Goal: Find specific page/section: Find specific page/section

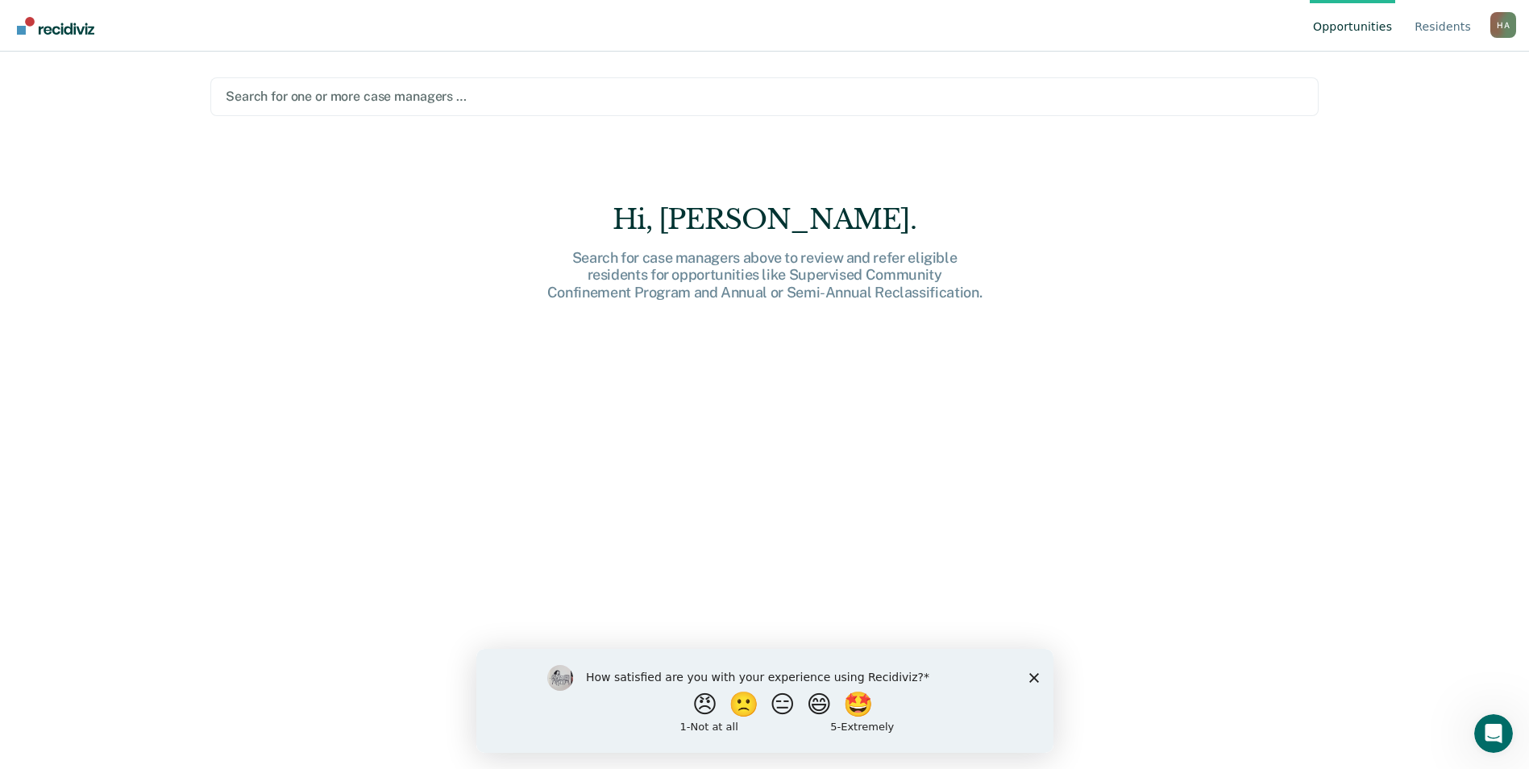
click at [492, 91] on div at bounding box center [764, 96] width 1077 height 19
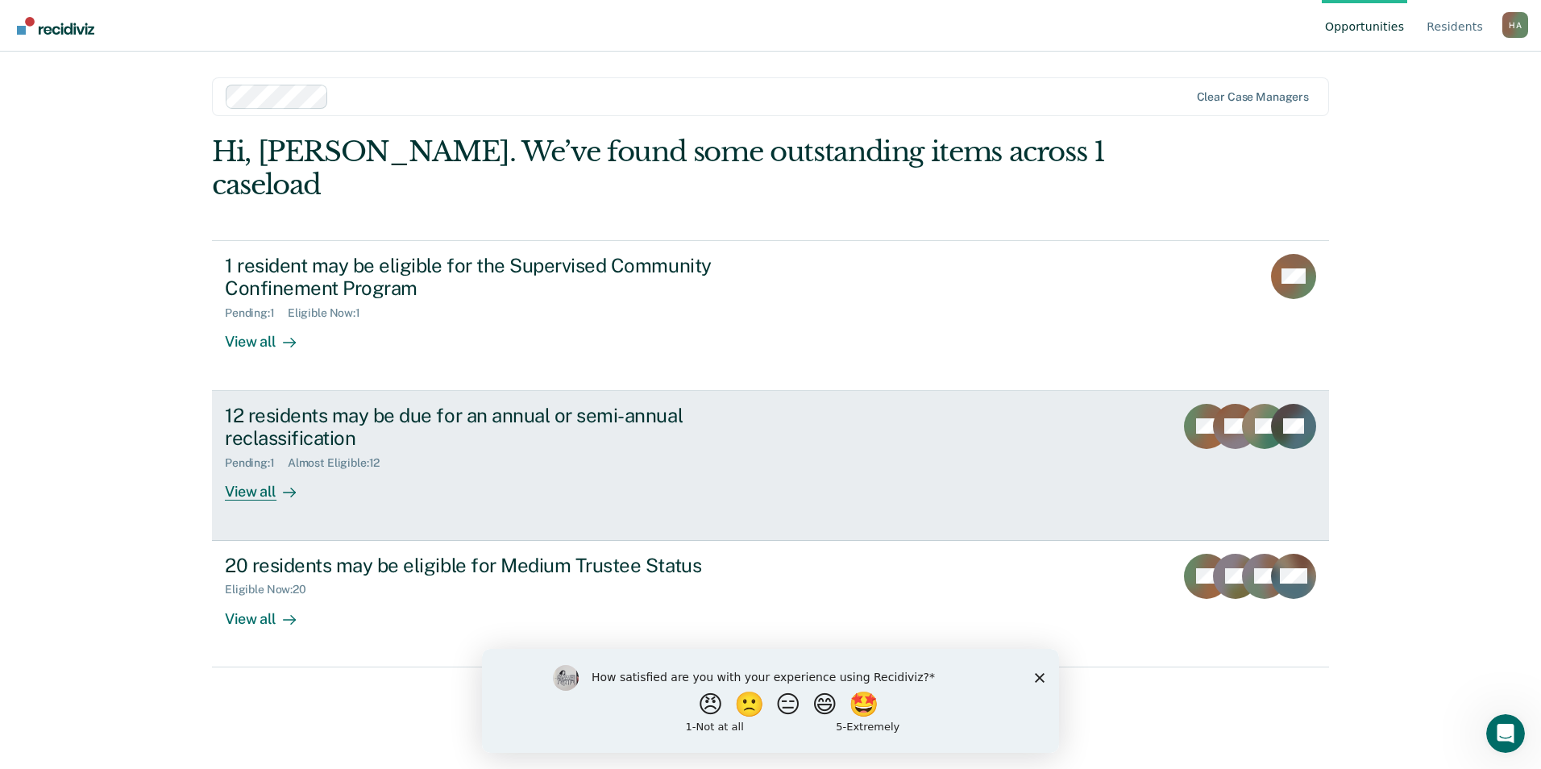
click at [243, 470] on div "View all" at bounding box center [270, 485] width 90 height 31
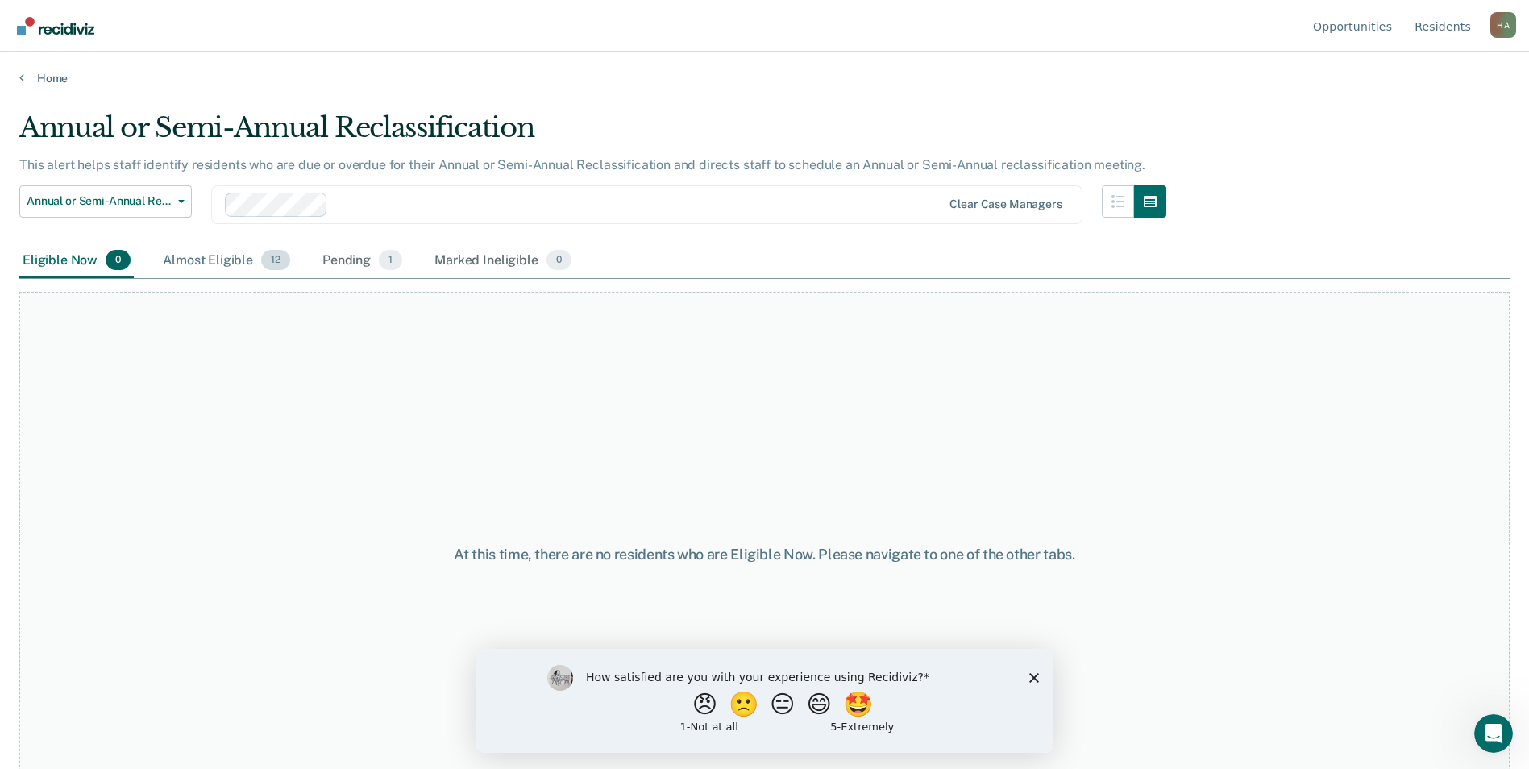
click at [214, 263] on div "Almost Eligible 12" at bounding box center [227, 260] width 134 height 35
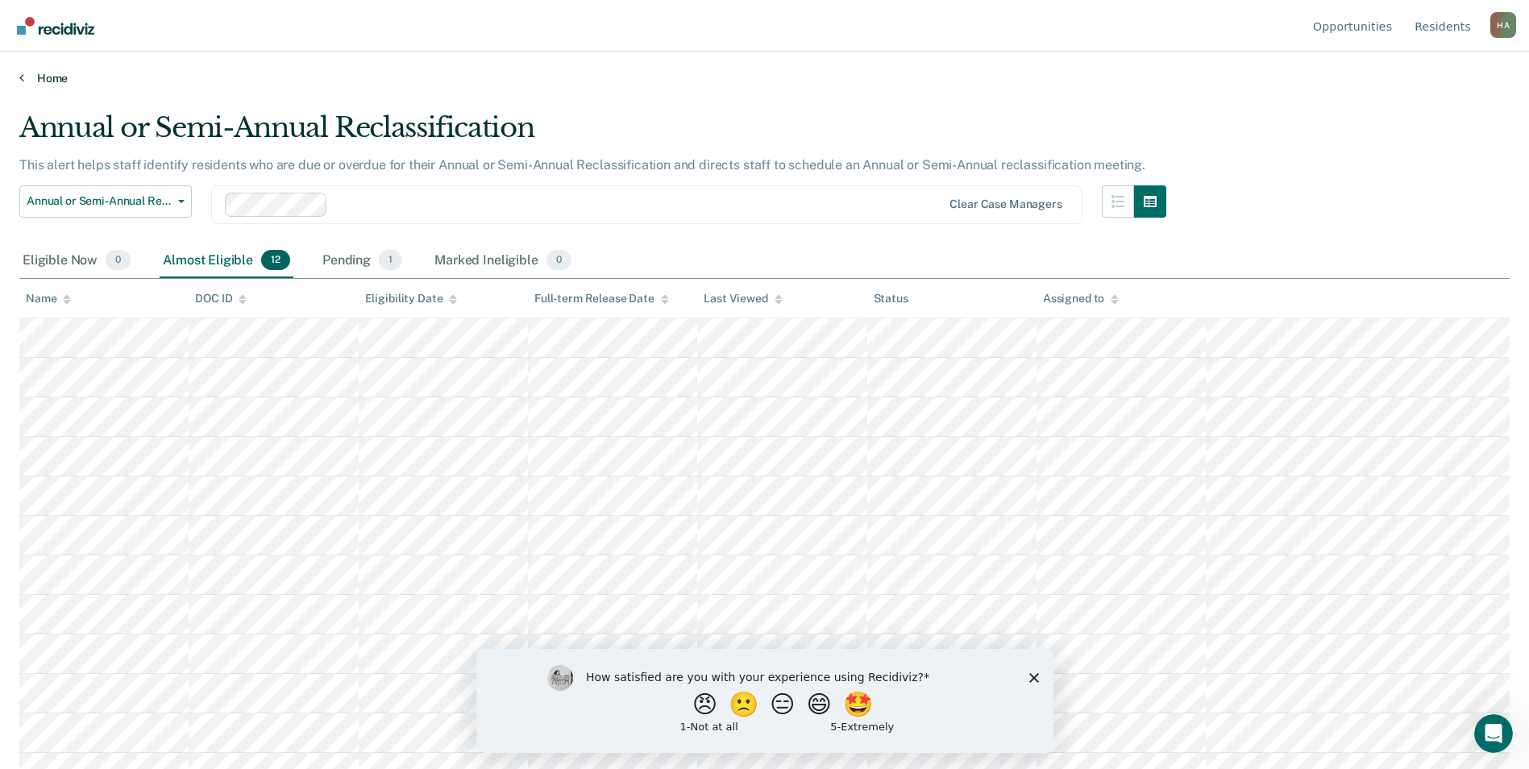
click at [29, 73] on link "Home" at bounding box center [764, 78] width 1490 height 15
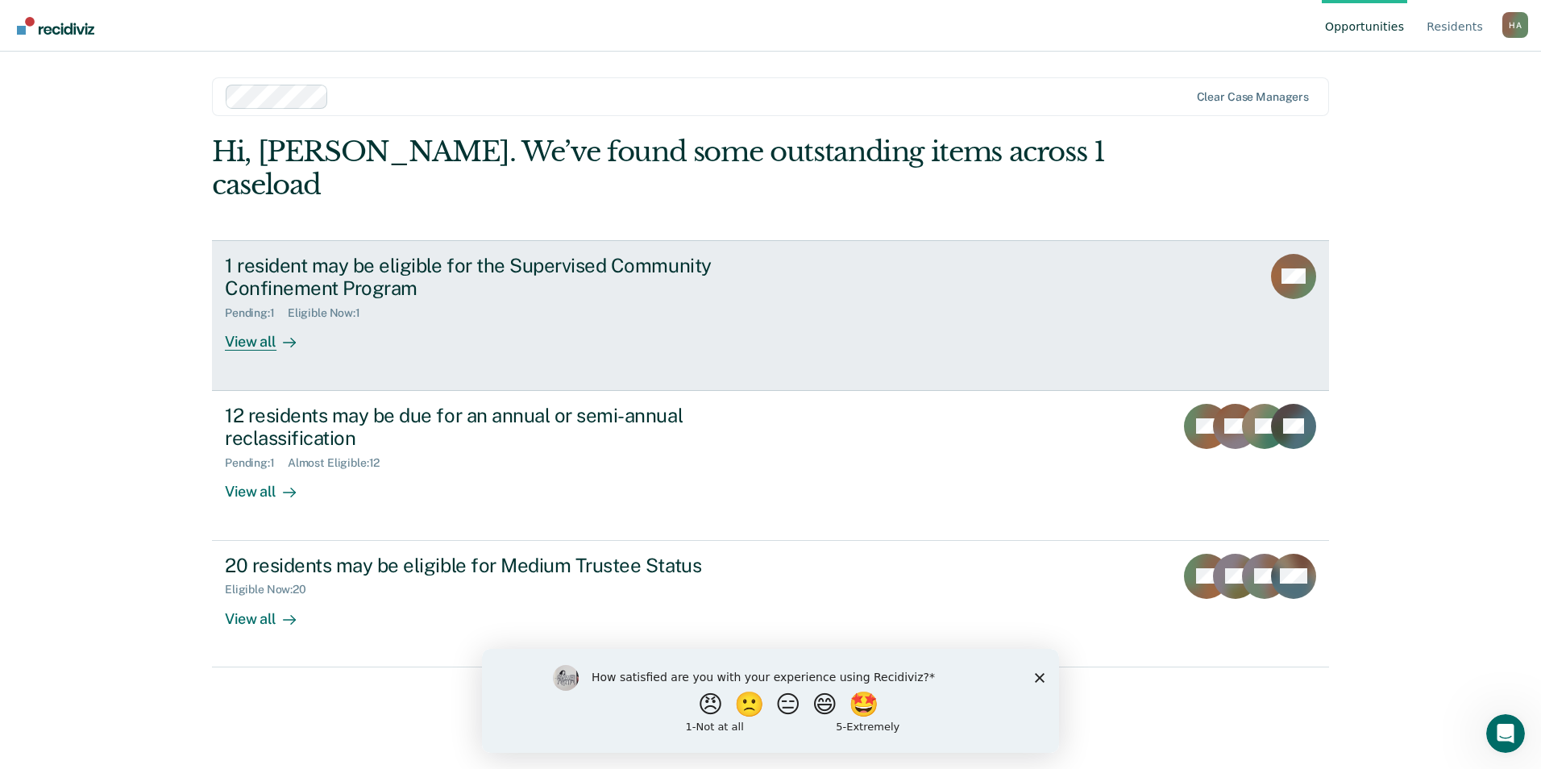
click at [257, 320] on div "View all" at bounding box center [270, 335] width 90 height 31
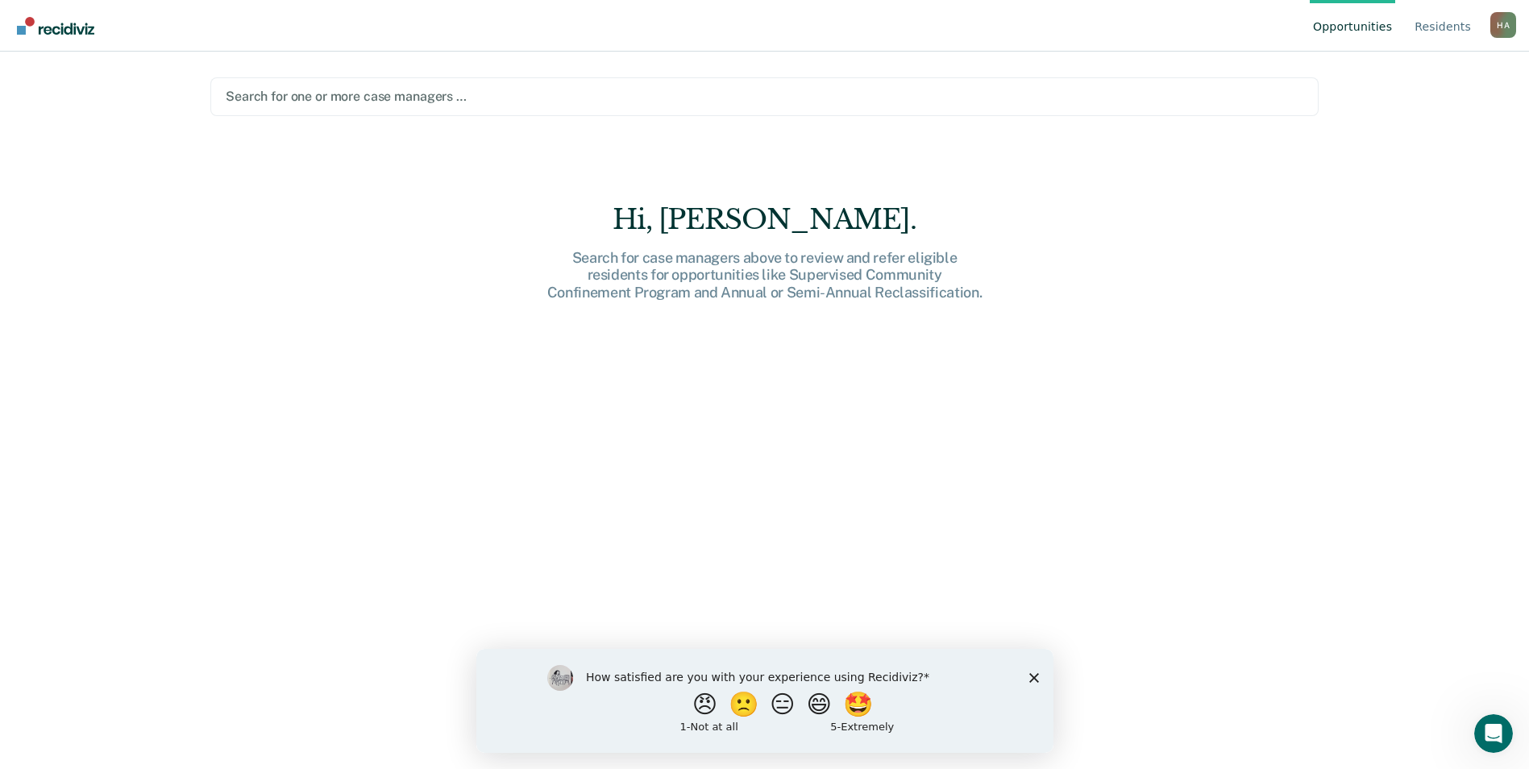
click at [413, 106] on div at bounding box center [764, 96] width 1077 height 19
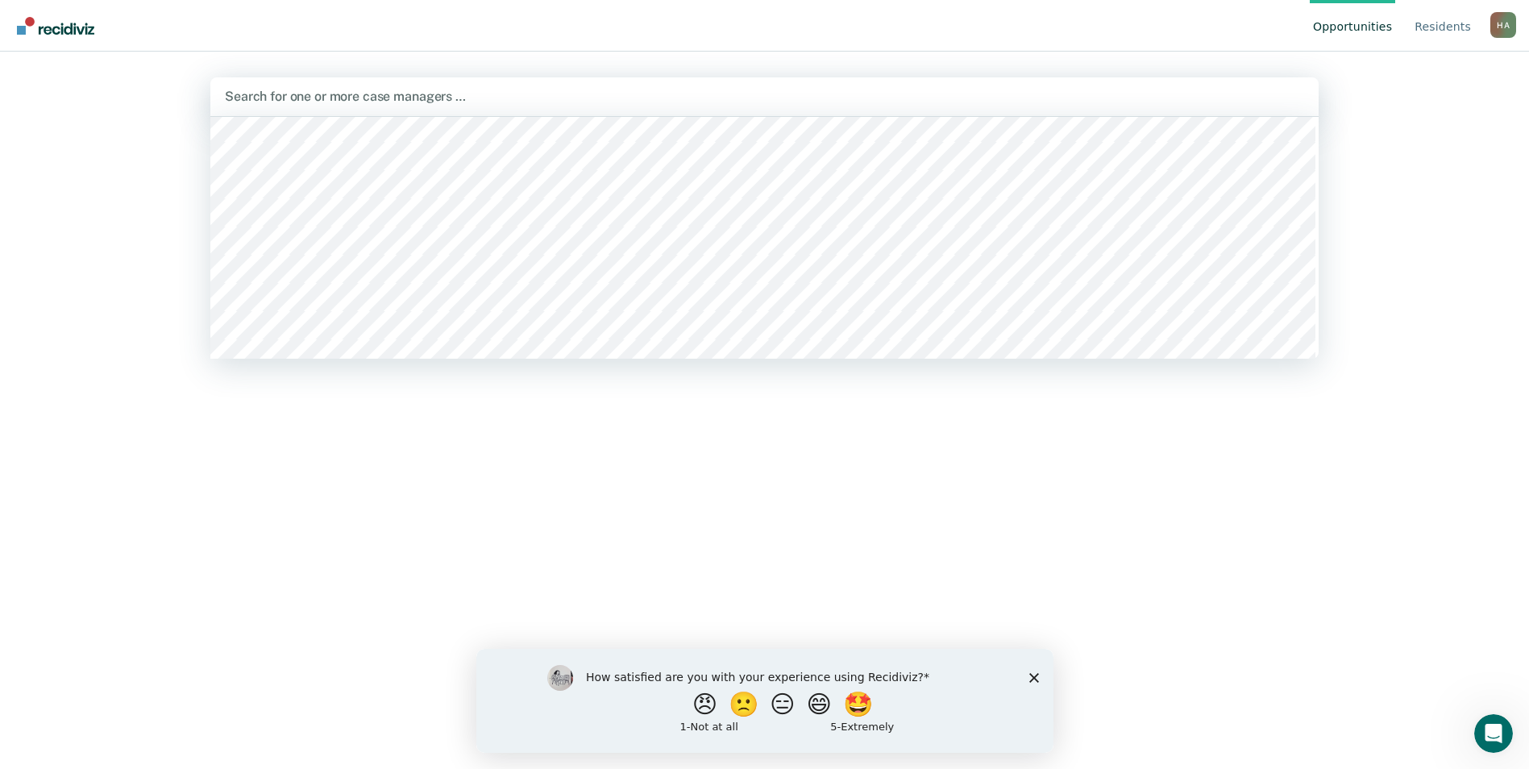
scroll to position [242, 0]
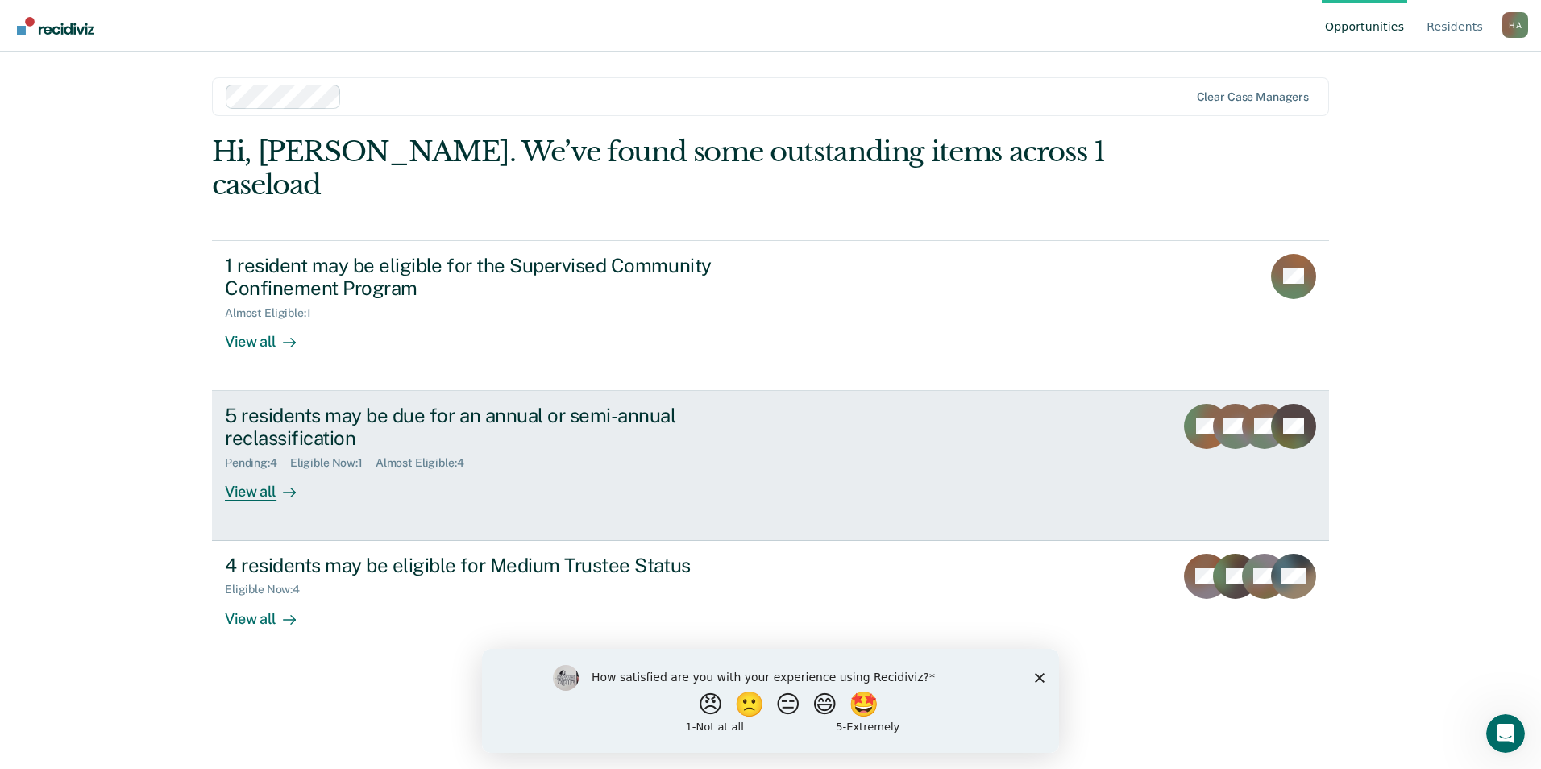
click at [247, 470] on div "View all" at bounding box center [270, 485] width 90 height 31
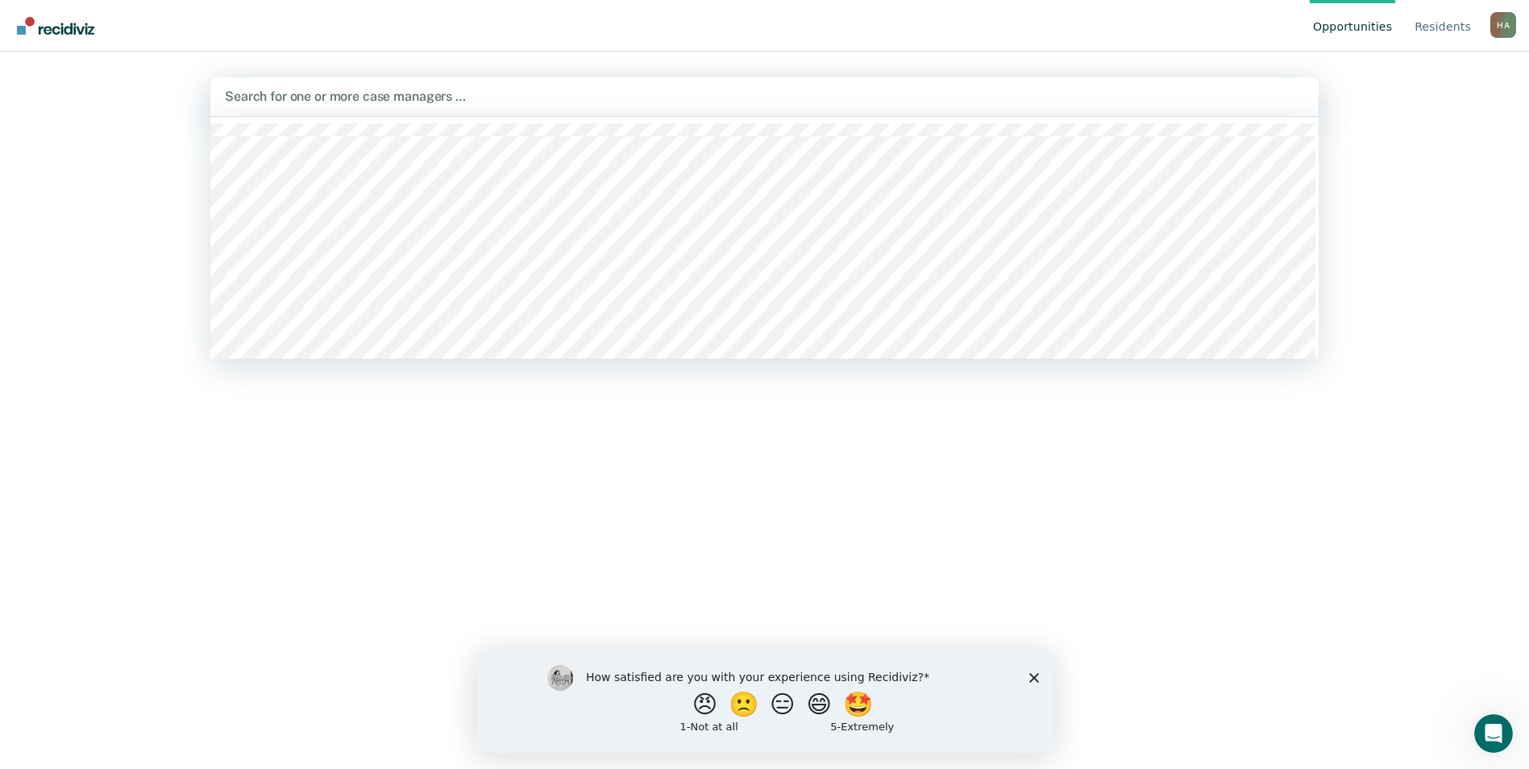
click at [319, 98] on div at bounding box center [764, 96] width 1079 height 19
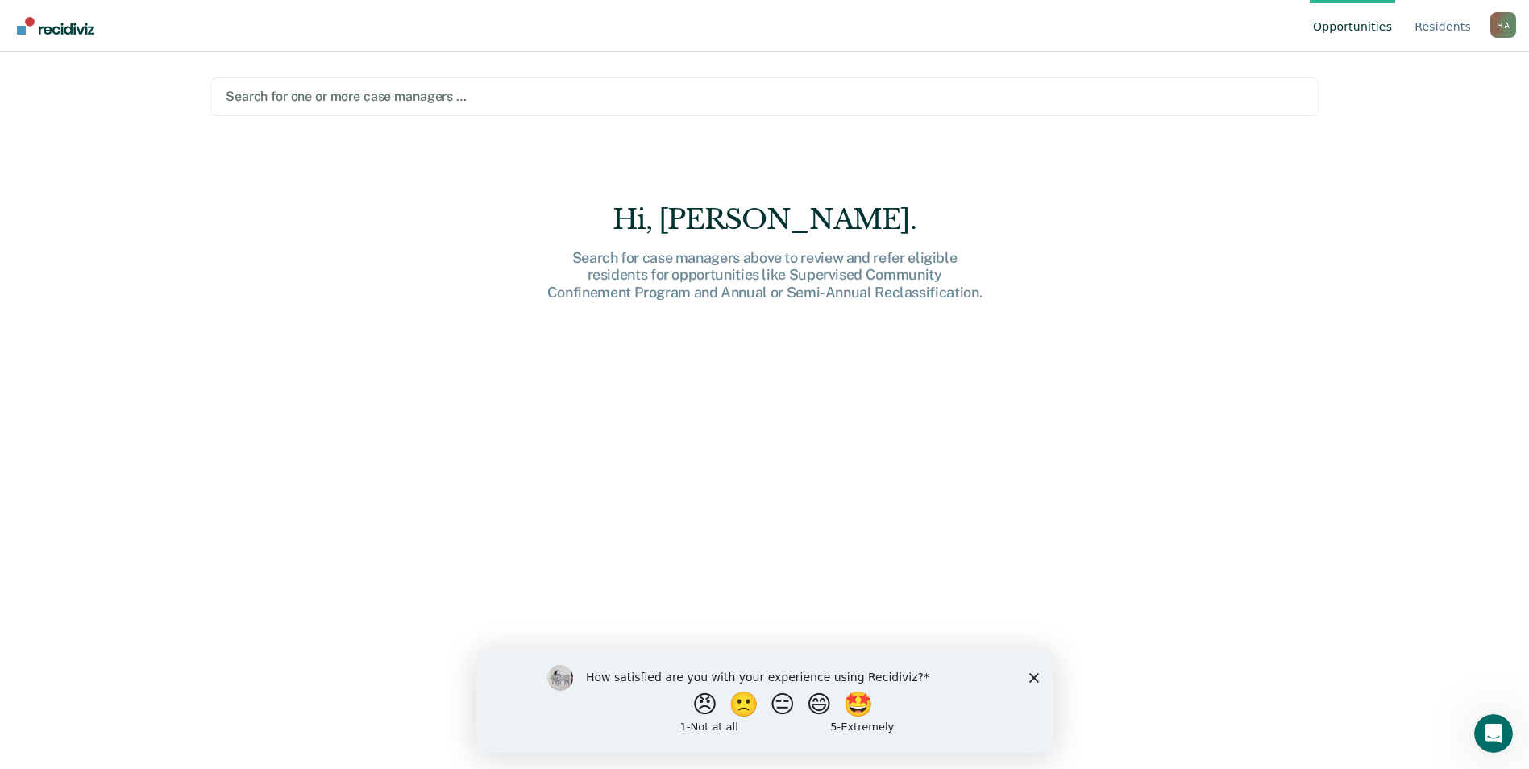
click at [388, 100] on div at bounding box center [764, 96] width 1077 height 19
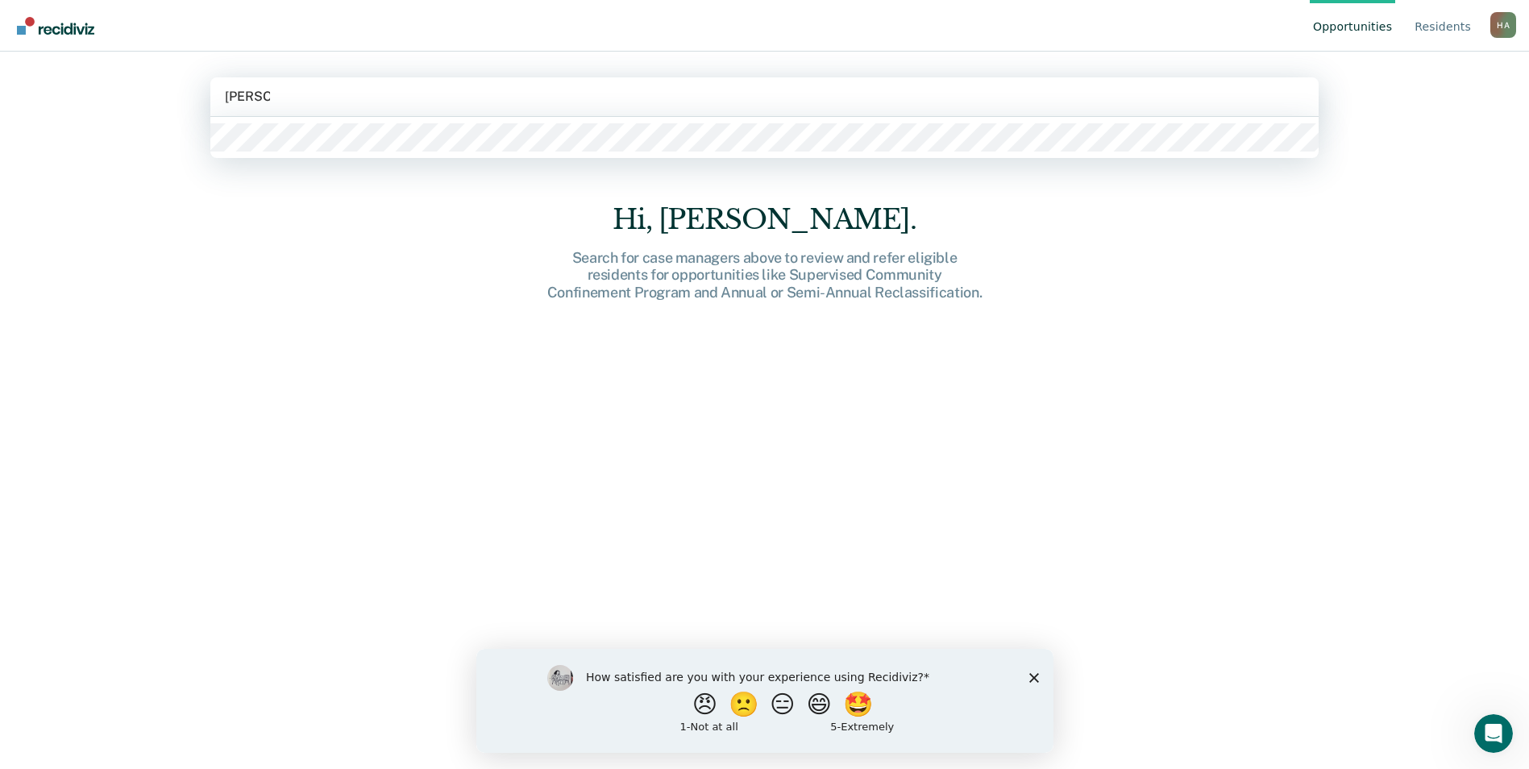
type input "[PERSON_NAME]"
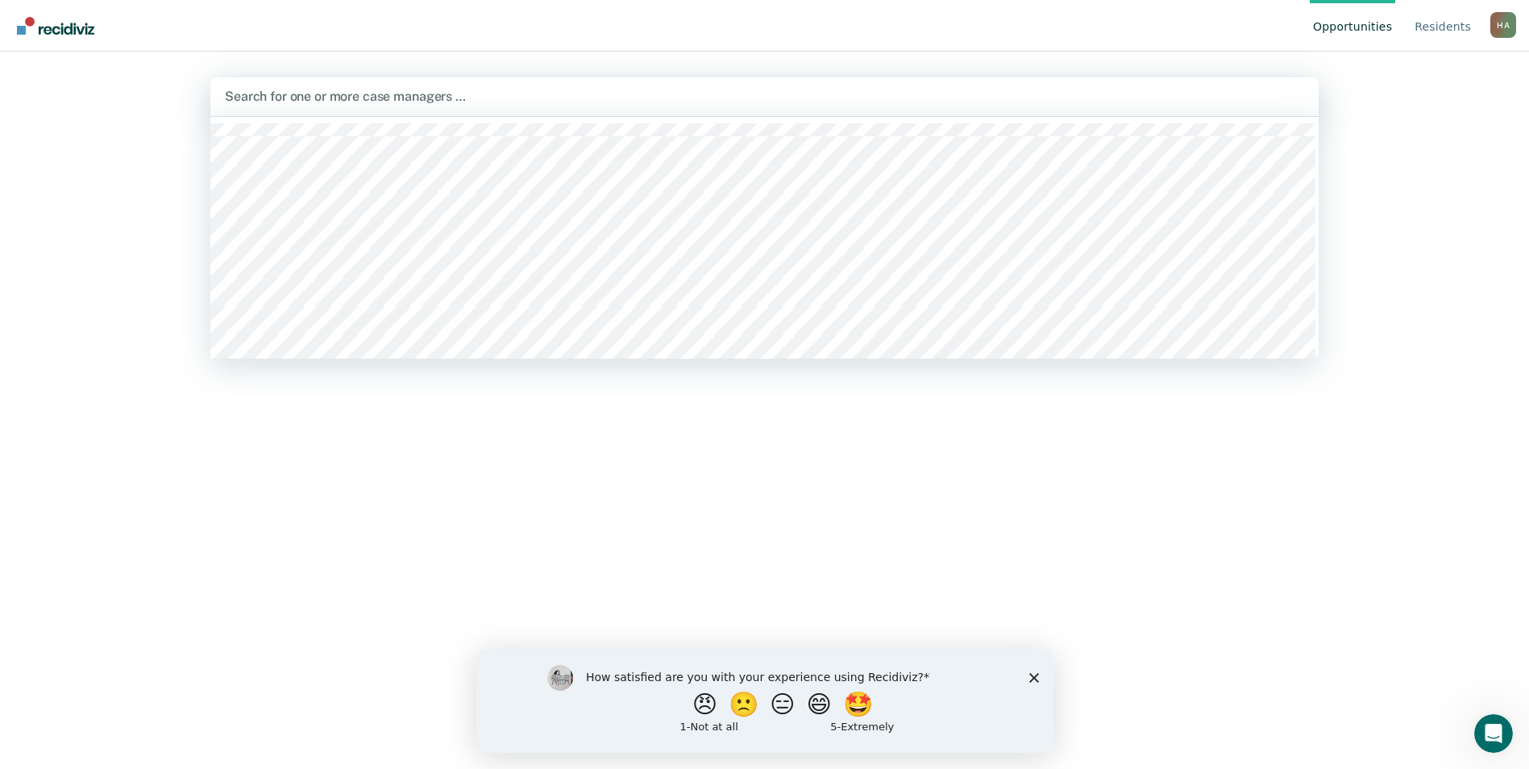
click at [391, 88] on div at bounding box center [764, 96] width 1079 height 19
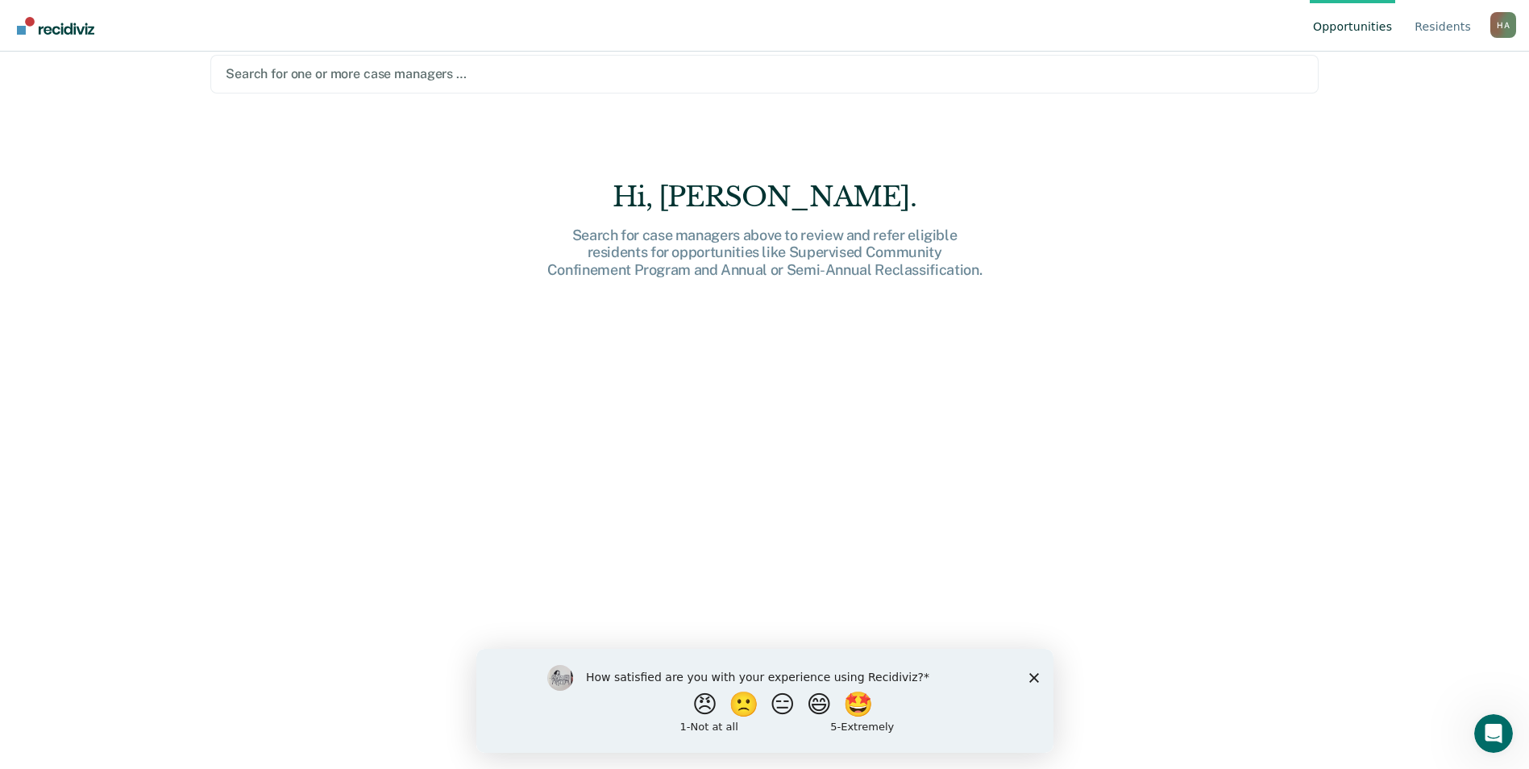
click at [396, 80] on div at bounding box center [764, 73] width 1077 height 19
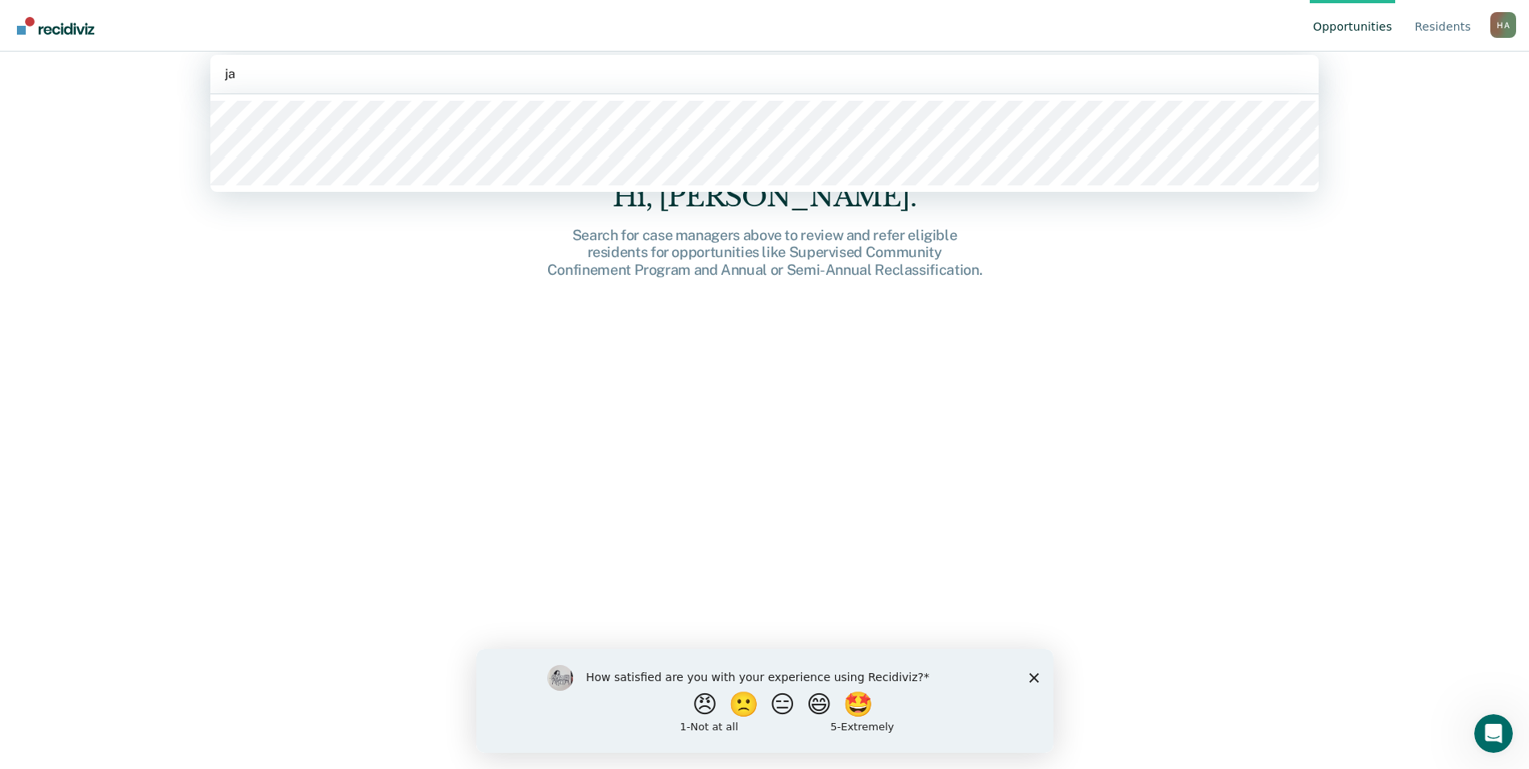
type input "j"
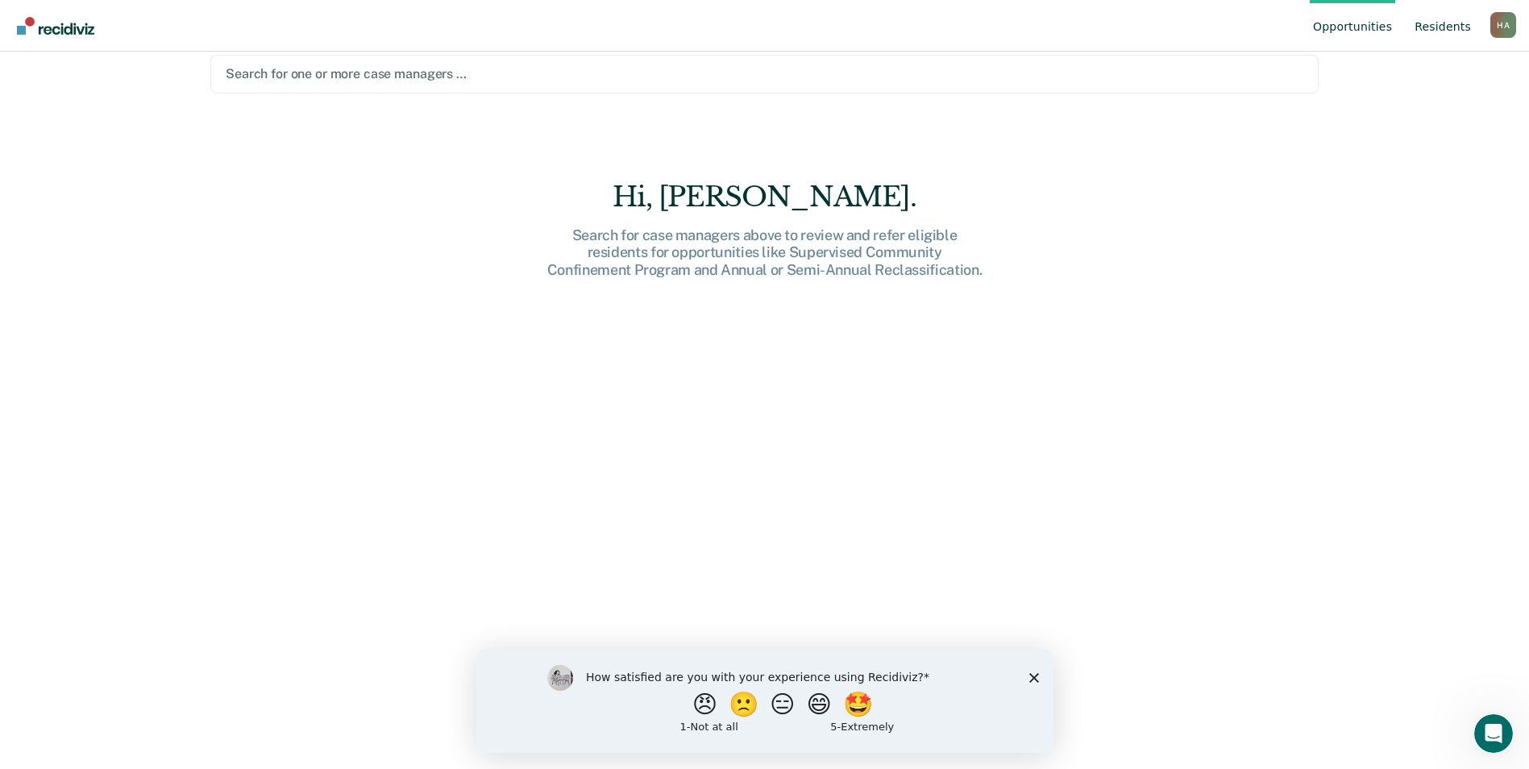
click at [1445, 29] on link "Resident s" at bounding box center [1442, 26] width 63 height 52
